Goal: Find specific page/section: Locate a particular part of the current website

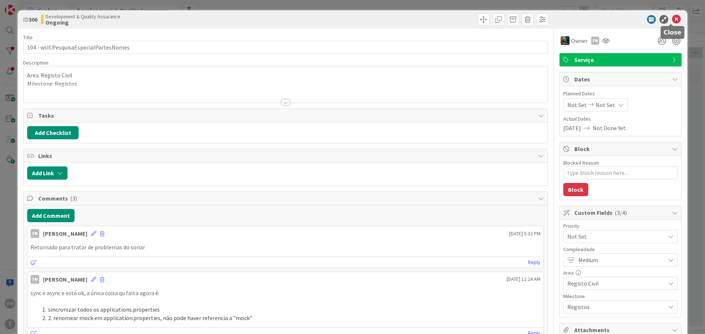
click at [672, 21] on icon at bounding box center [676, 19] width 9 height 9
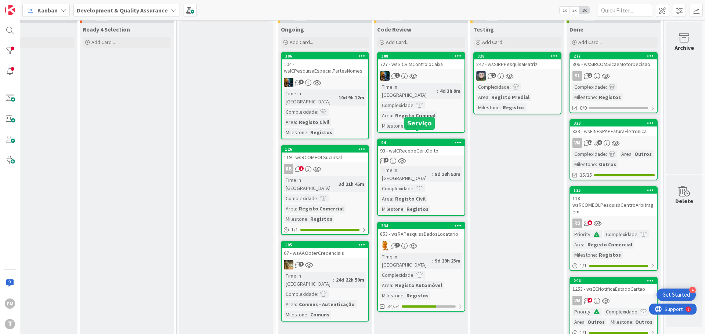
scroll to position [73, 144]
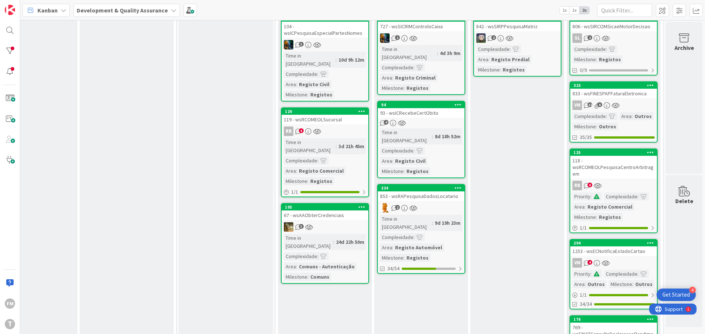
click at [422, 185] on link "334 853 - wsRAPesquisaDadosLocatario 2 Time in Column : 9d 19h 23m Complexidade…" at bounding box center [421, 229] width 88 height 90
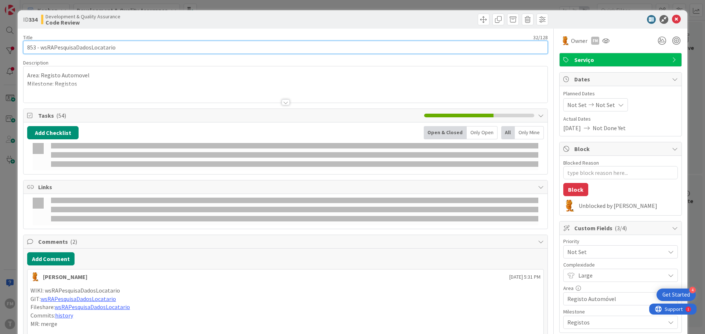
click at [71, 50] on input "853 - wsRAPesquisaDadosLocatario" at bounding box center [285, 47] width 524 height 13
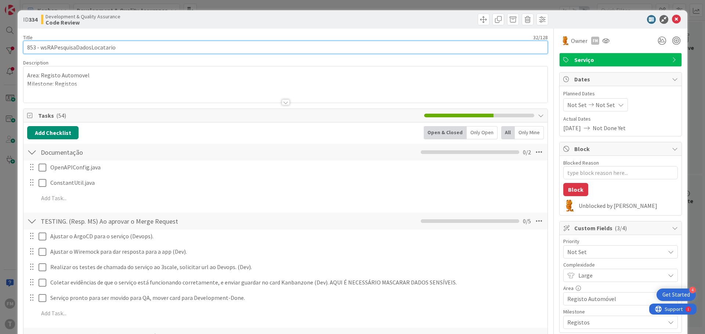
type textarea "x"
